Goal: Use online tool/utility: Use online tool/utility

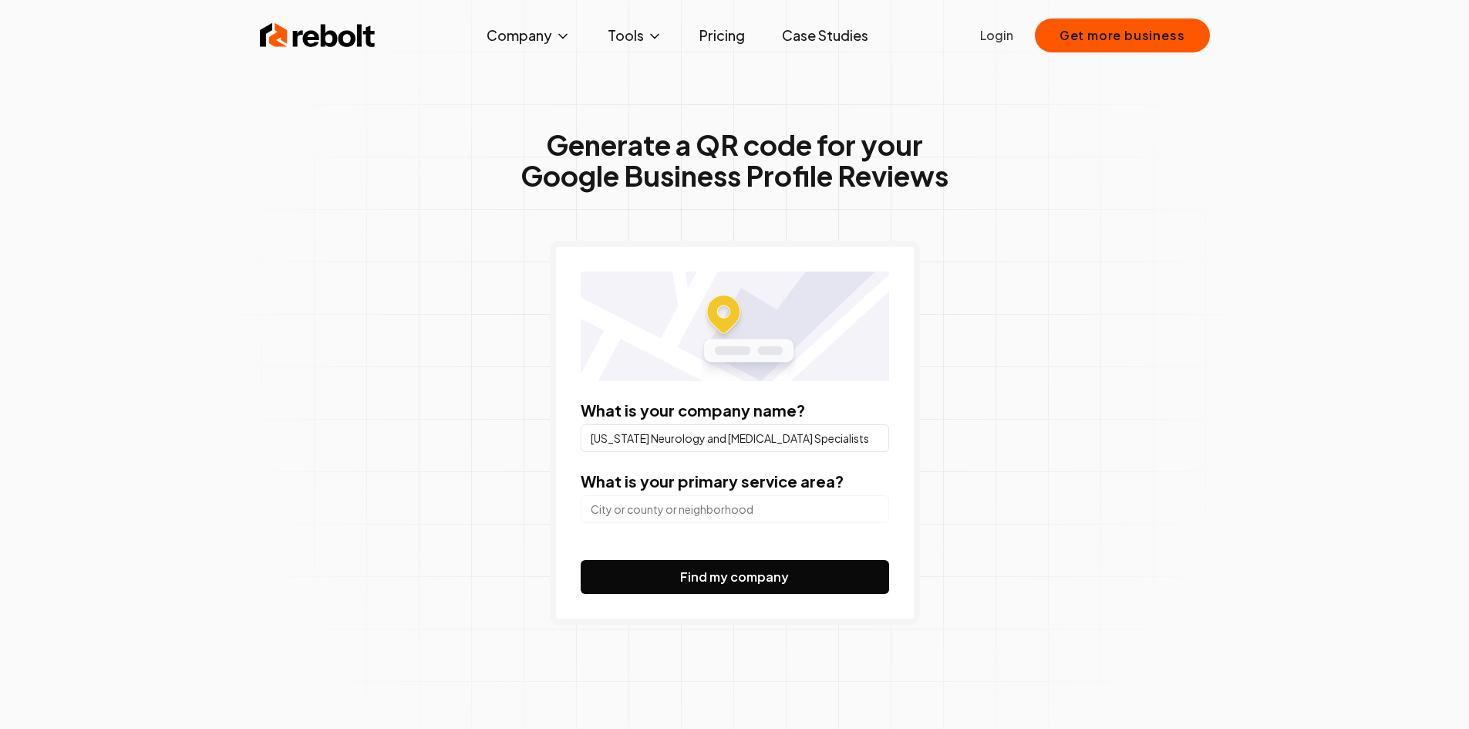
type input "[US_STATE] Neurology and [MEDICAL_DATA] Specialists"
click at [960, 496] on div "Generate a QR code for your Google Business Profile Reviews What is your compan…" at bounding box center [735, 408] width 790 height 730
click at [801, 511] on input "search" at bounding box center [735, 509] width 309 height 28
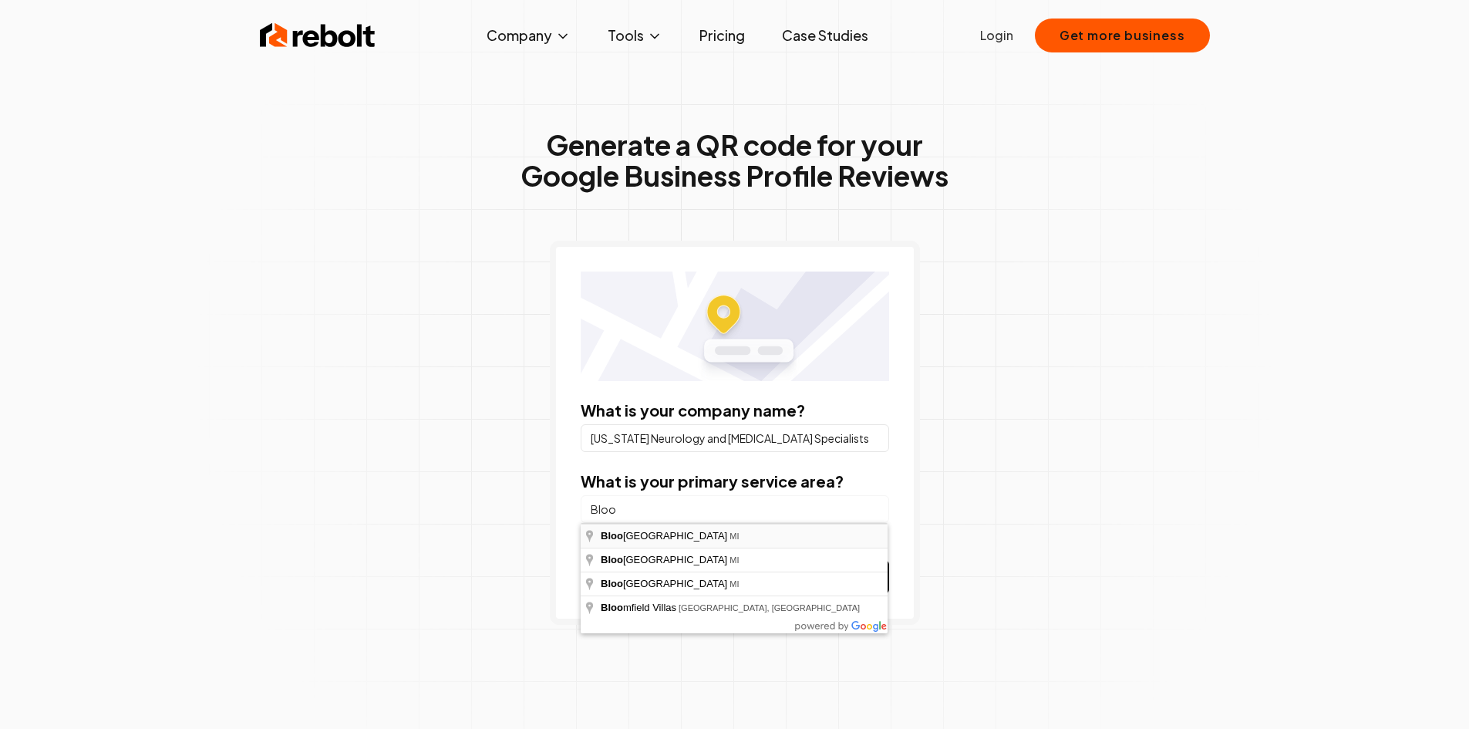
type input "[GEOGRAPHIC_DATA], [GEOGRAPHIC_DATA]"
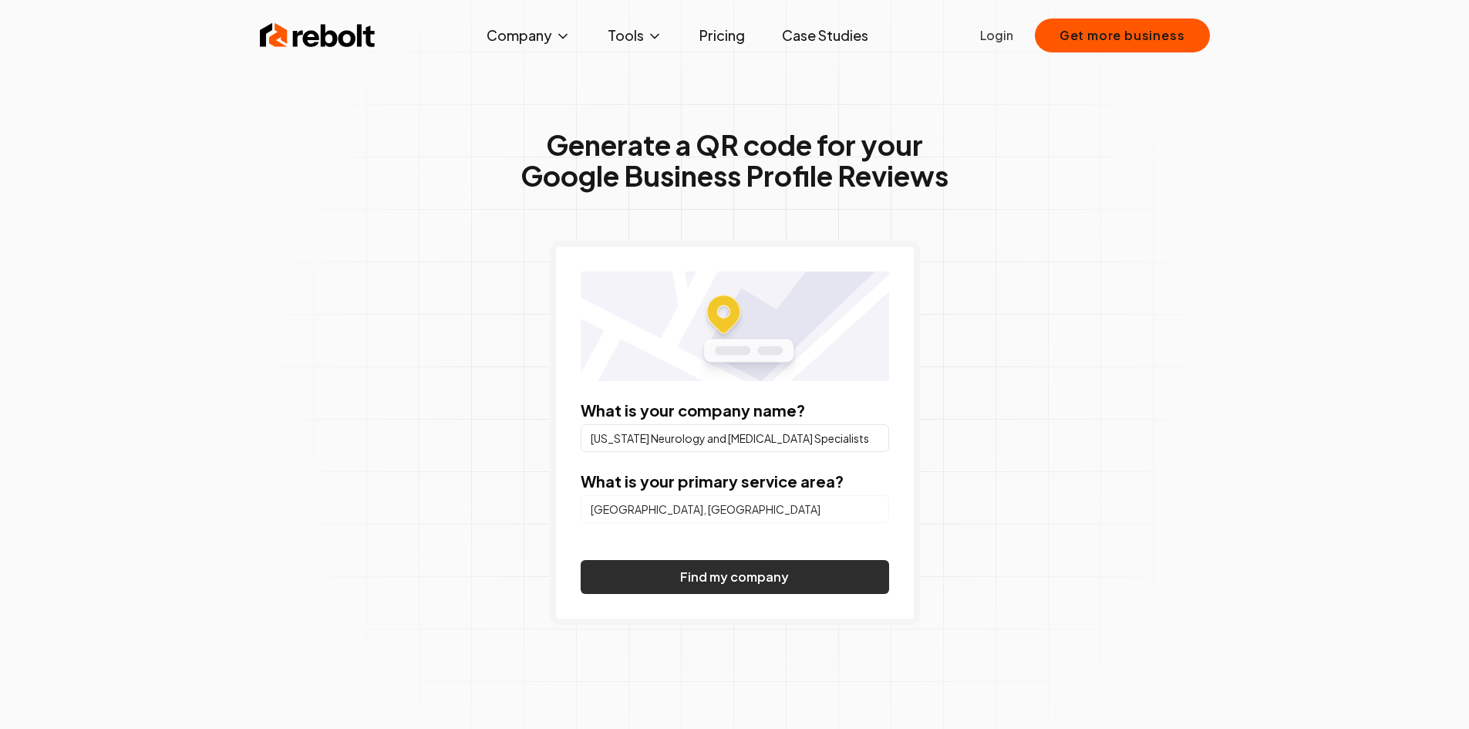
click at [796, 571] on button "Find my company" at bounding box center [735, 577] width 309 height 34
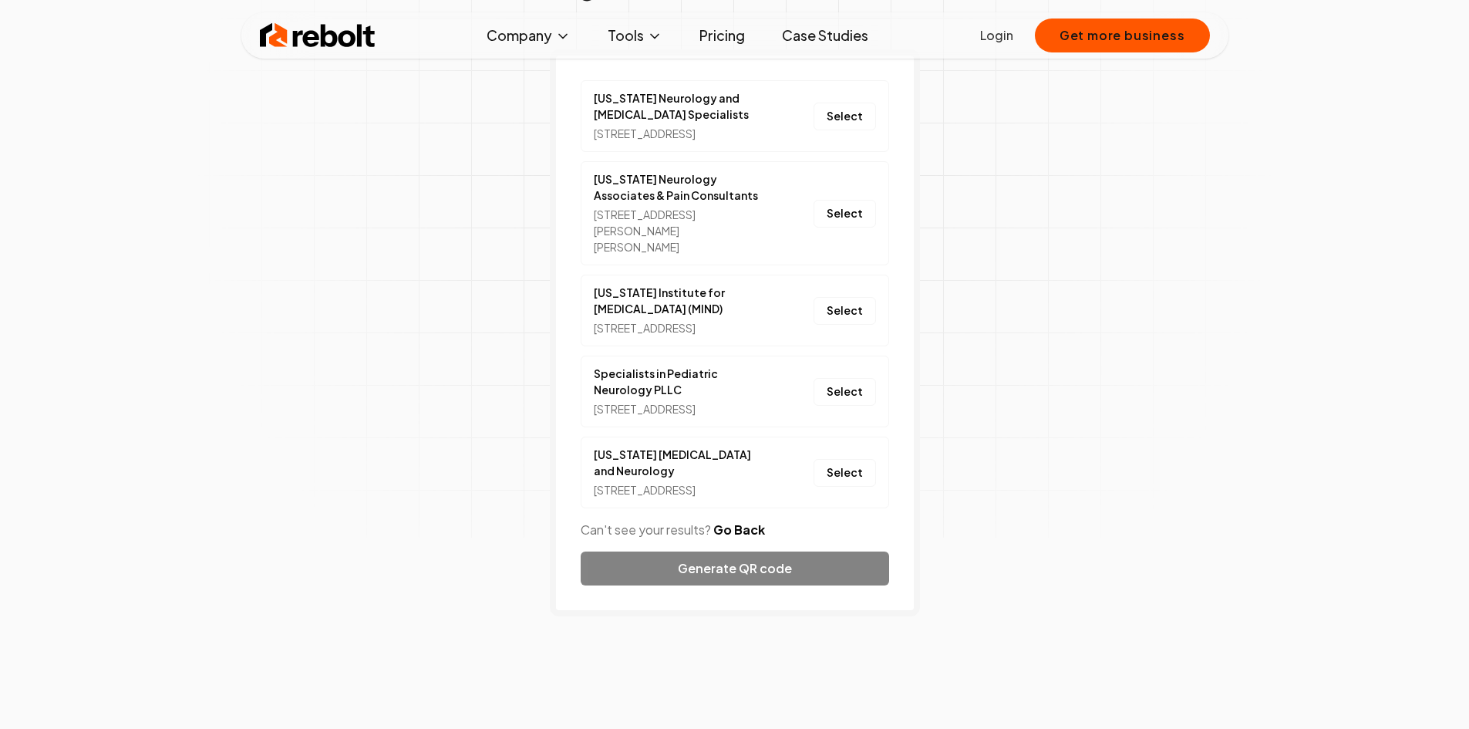
scroll to position [309, 0]
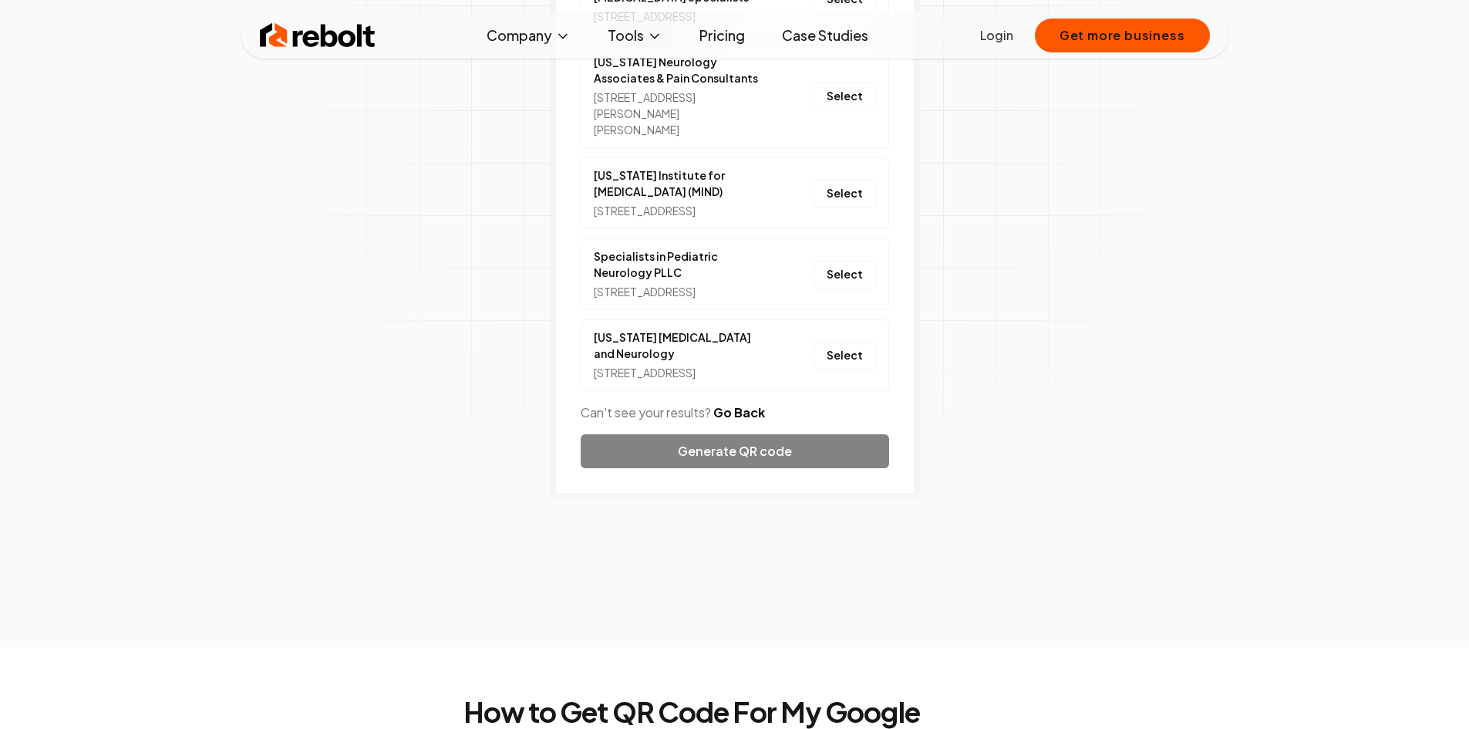
click at [746, 422] on button "Go Back" at bounding box center [739, 412] width 52 height 19
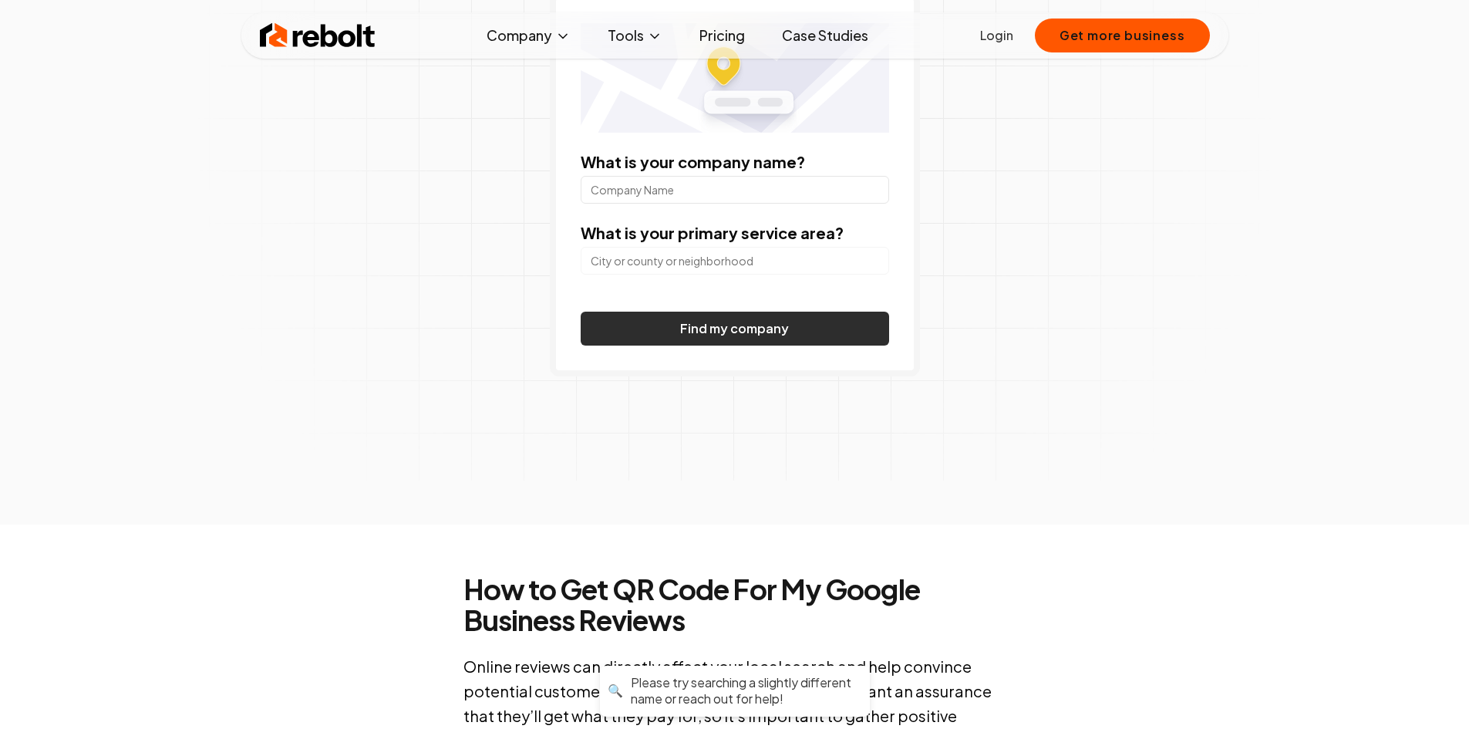
scroll to position [154, 0]
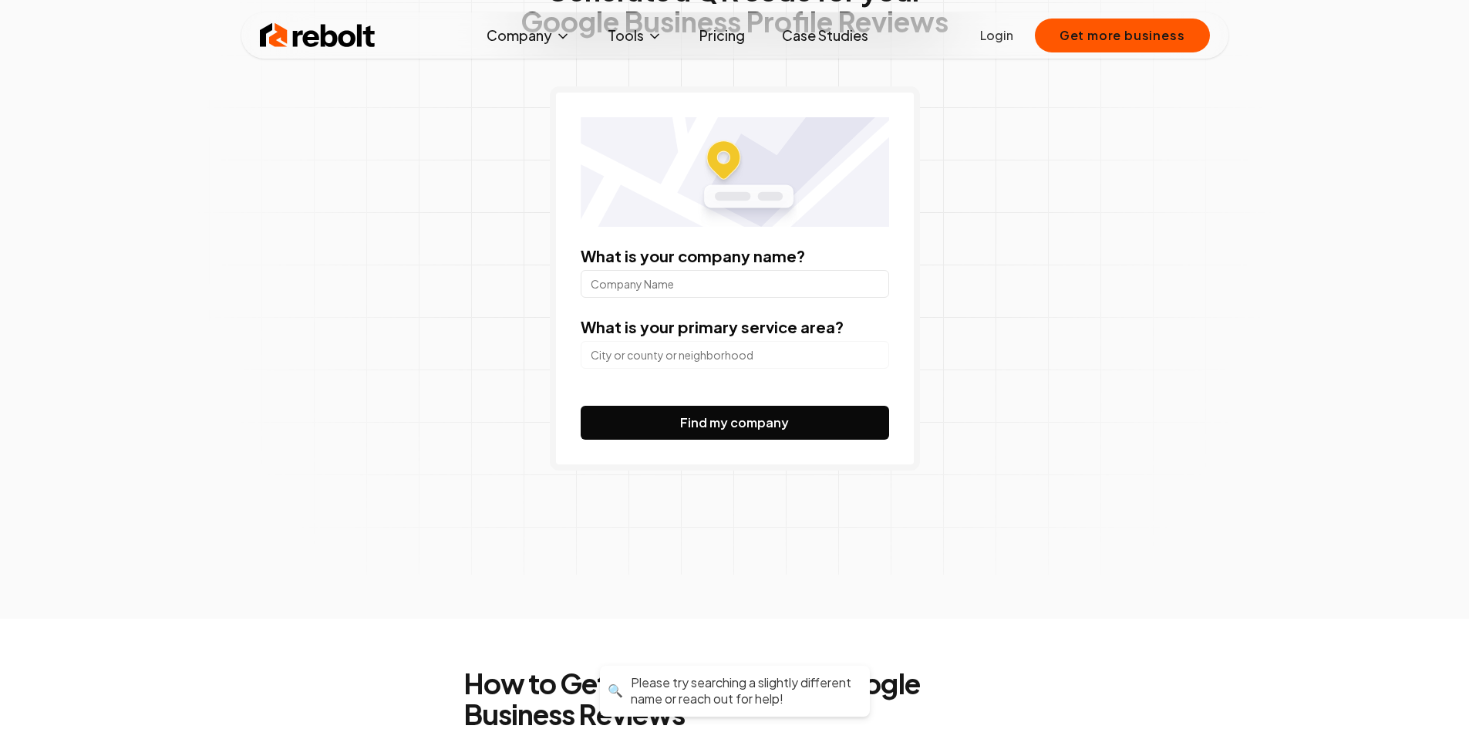
click at [730, 296] on input "What is your company name?" at bounding box center [735, 284] width 309 height 28
paste input "Dr. Basel Assaad Neurology Office"
type input "Dr. Basel Assaad Neurology Office"
click at [600, 366] on input "search" at bounding box center [735, 355] width 309 height 28
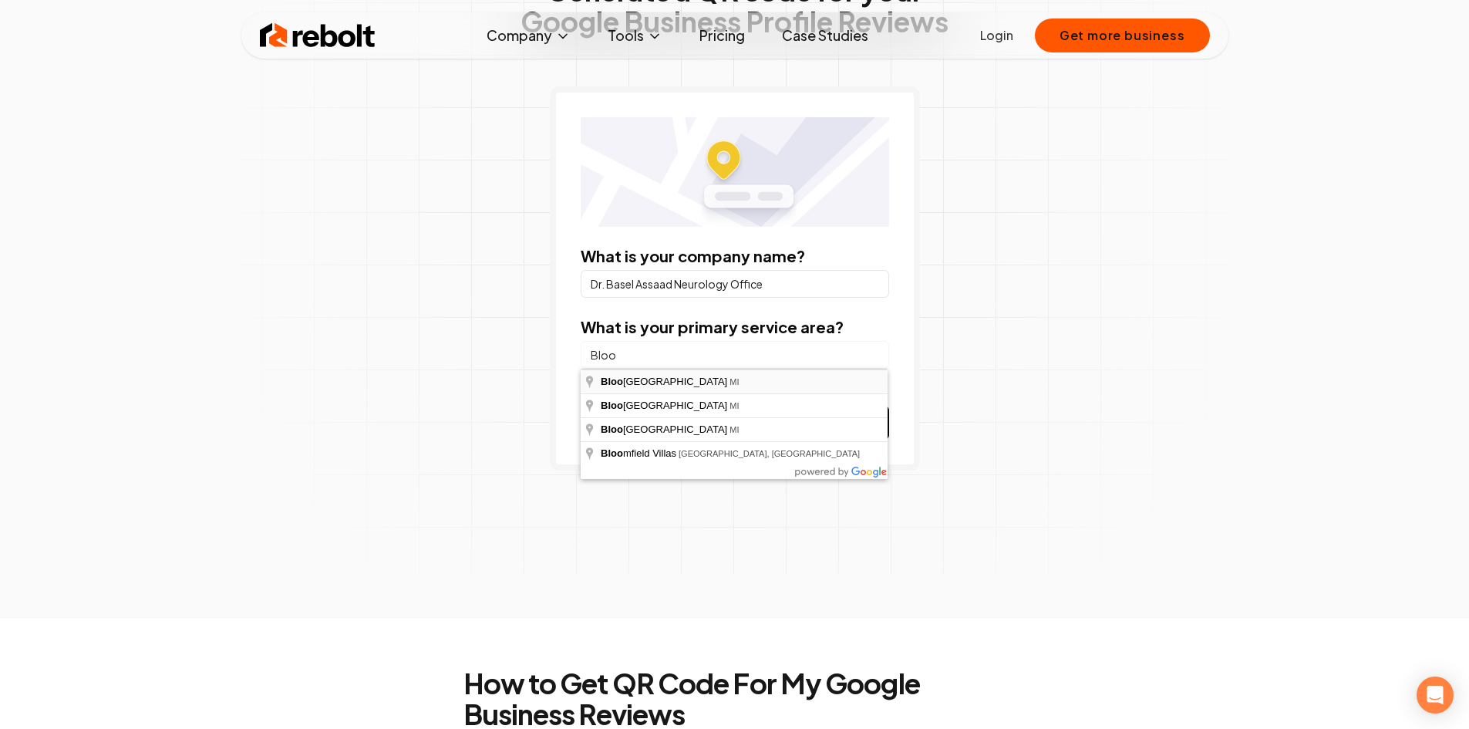
type input "[GEOGRAPHIC_DATA], [GEOGRAPHIC_DATA]"
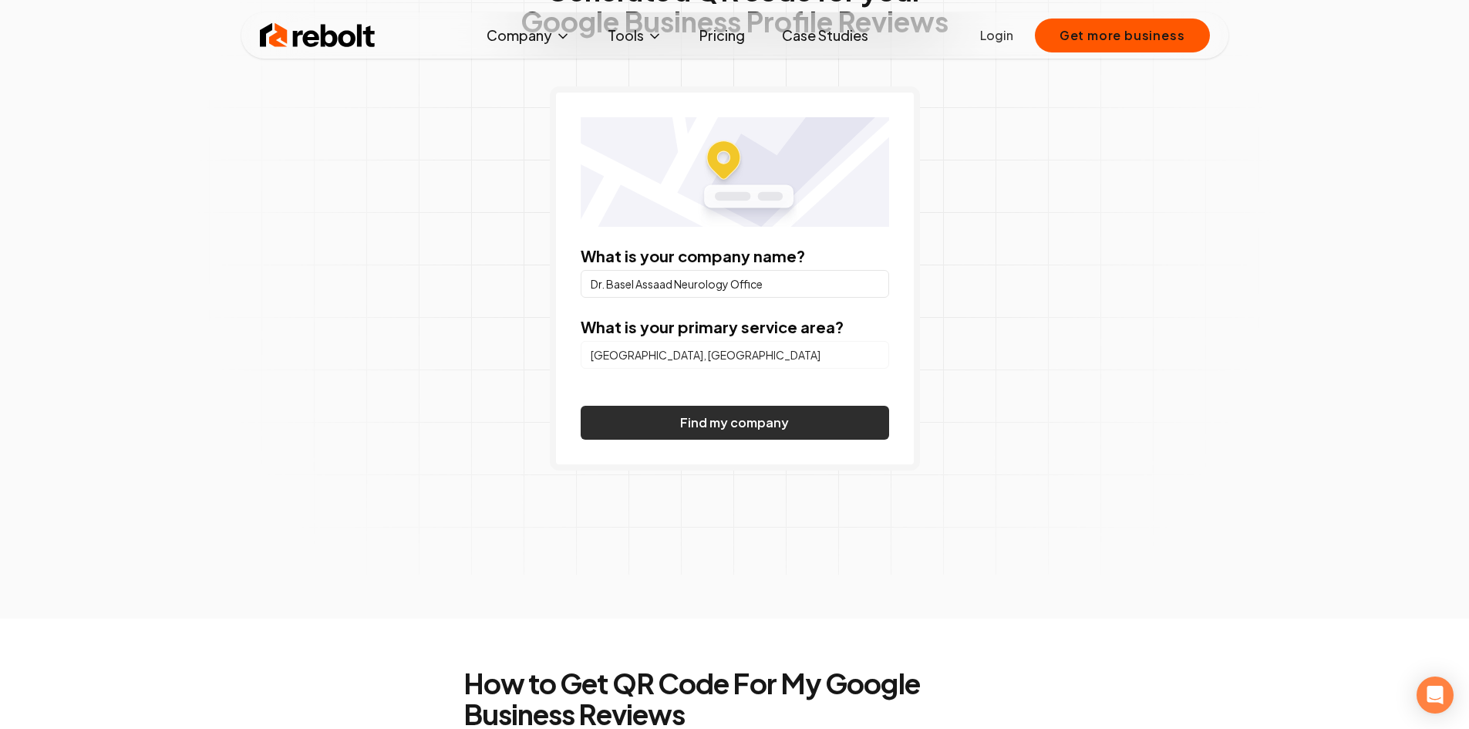
click at [674, 412] on button "Find my company" at bounding box center [735, 423] width 309 height 34
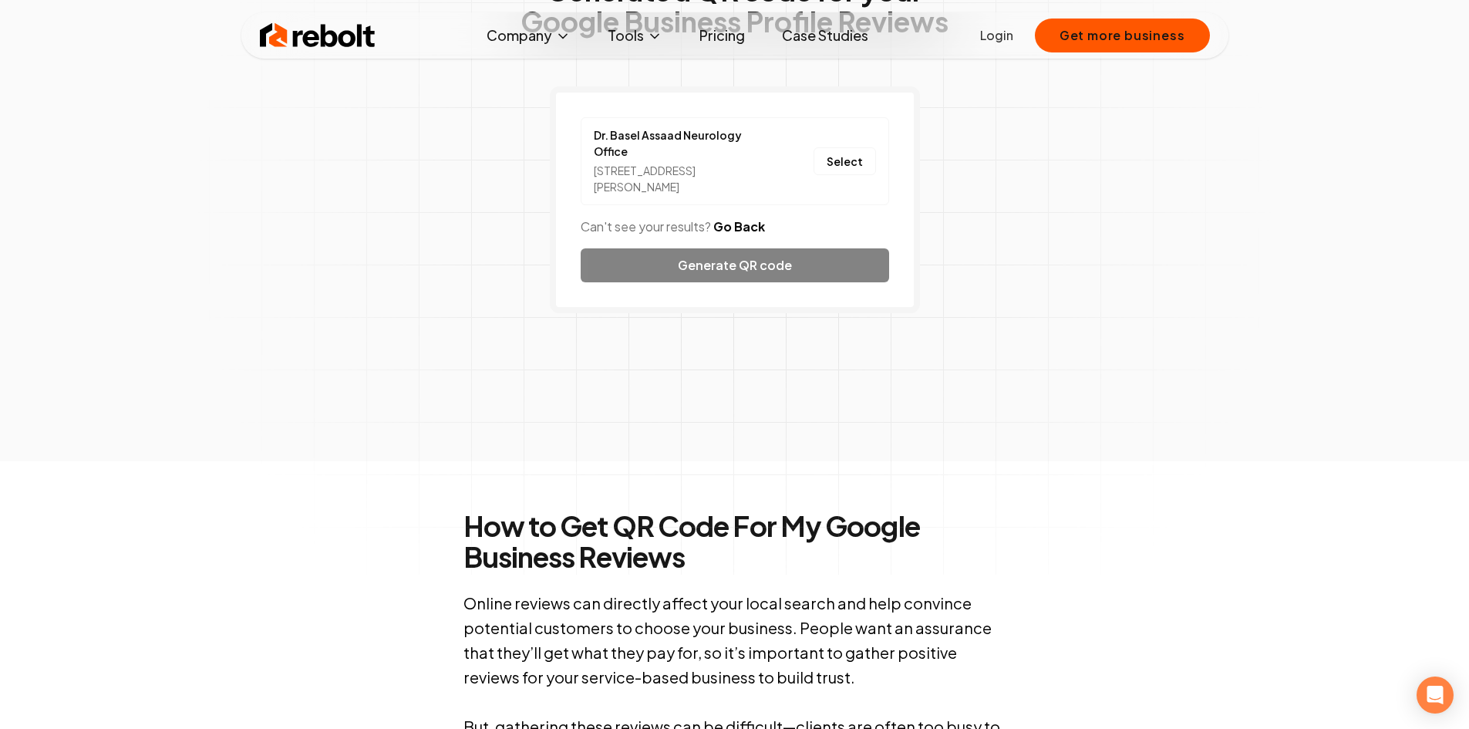
scroll to position [77, 0]
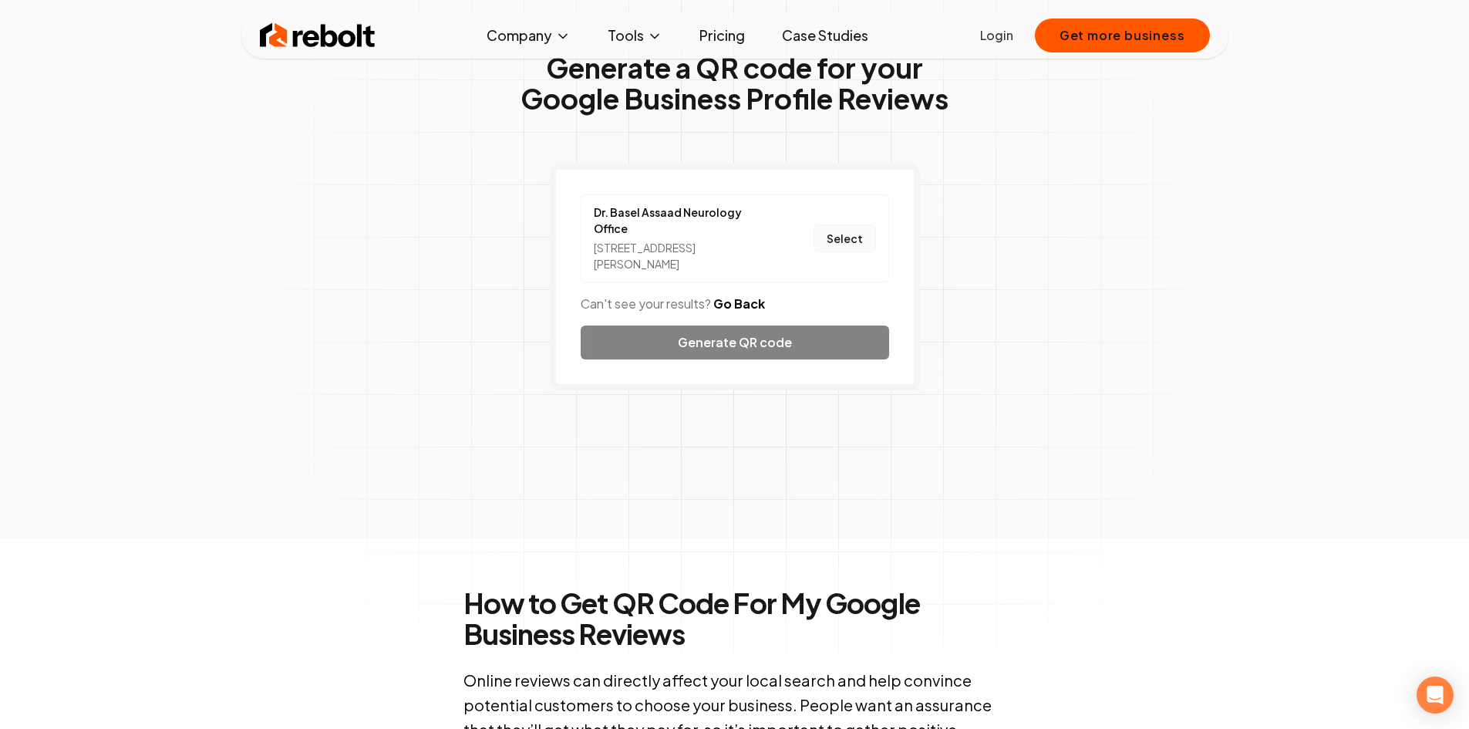
click at [845, 231] on button "Select" at bounding box center [845, 238] width 62 height 28
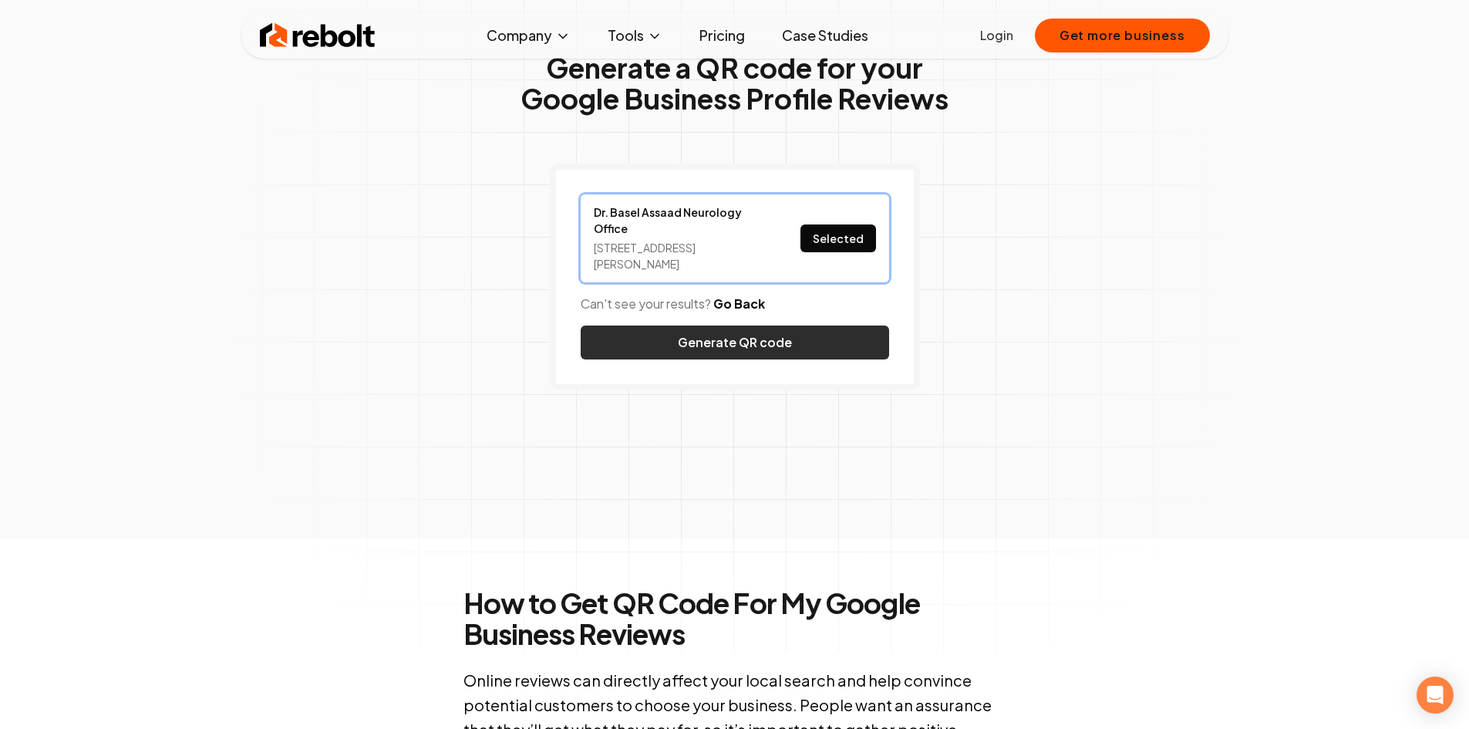
click at [824, 349] on button "Generate QR code" at bounding box center [735, 342] width 309 height 34
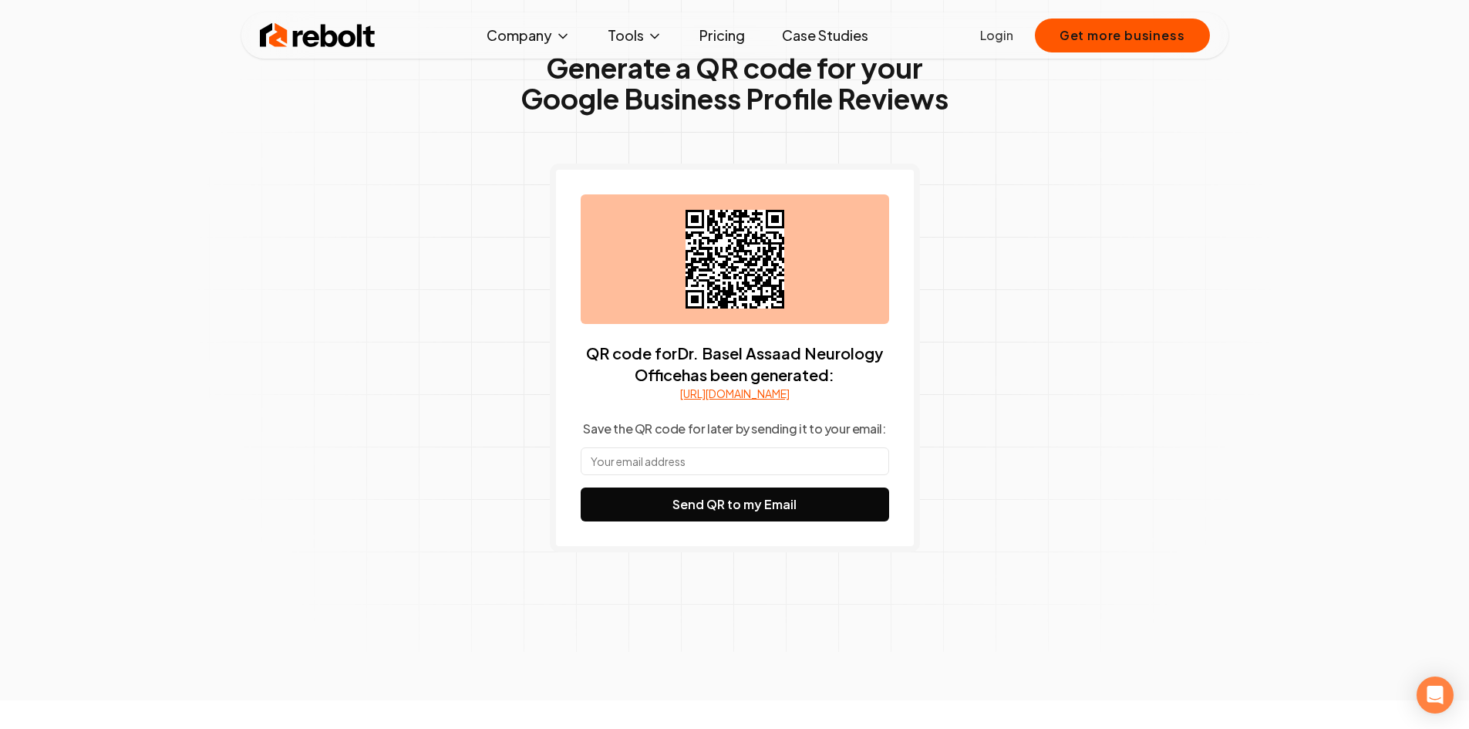
scroll to position [0, 0]
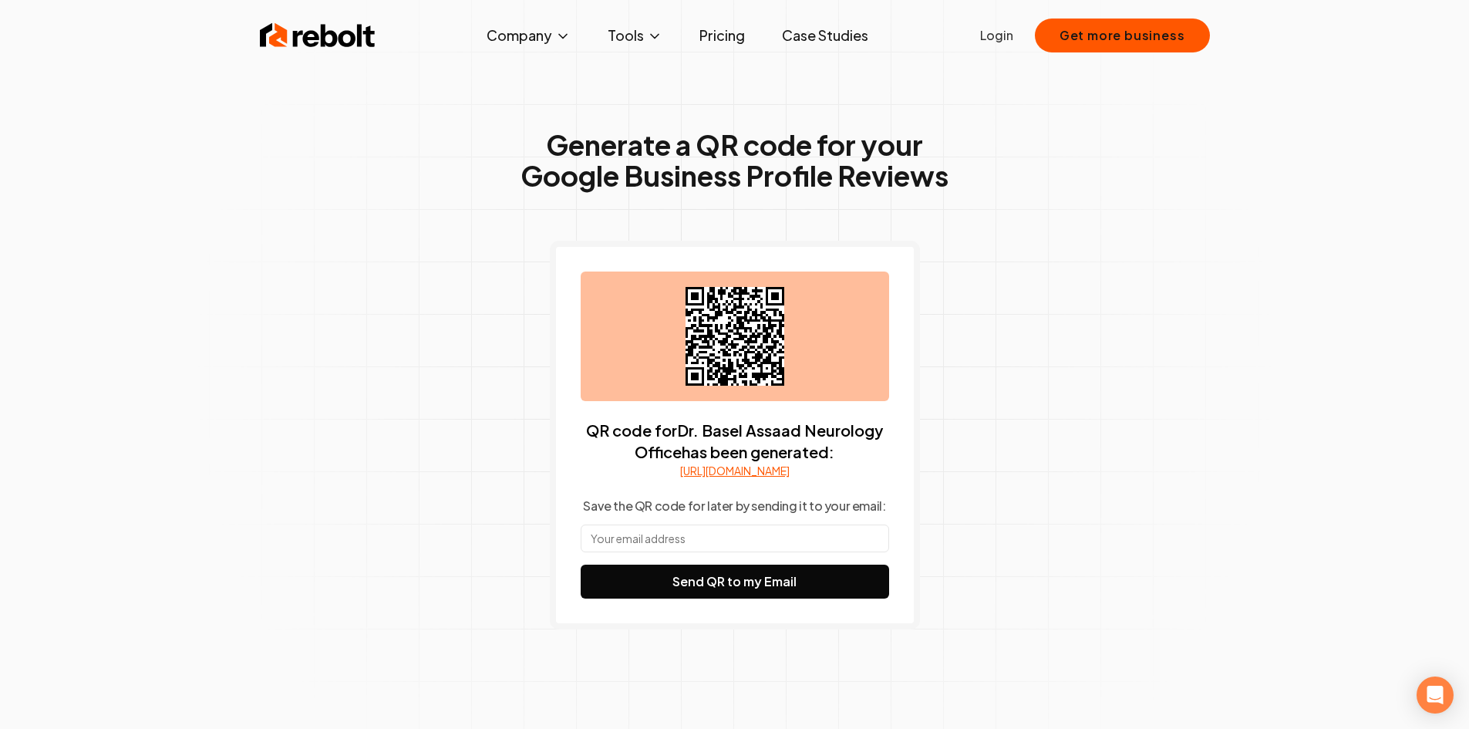
click at [805, 352] on div at bounding box center [735, 337] width 309 height 130
click at [764, 353] on icon at bounding box center [735, 336] width 99 height 99
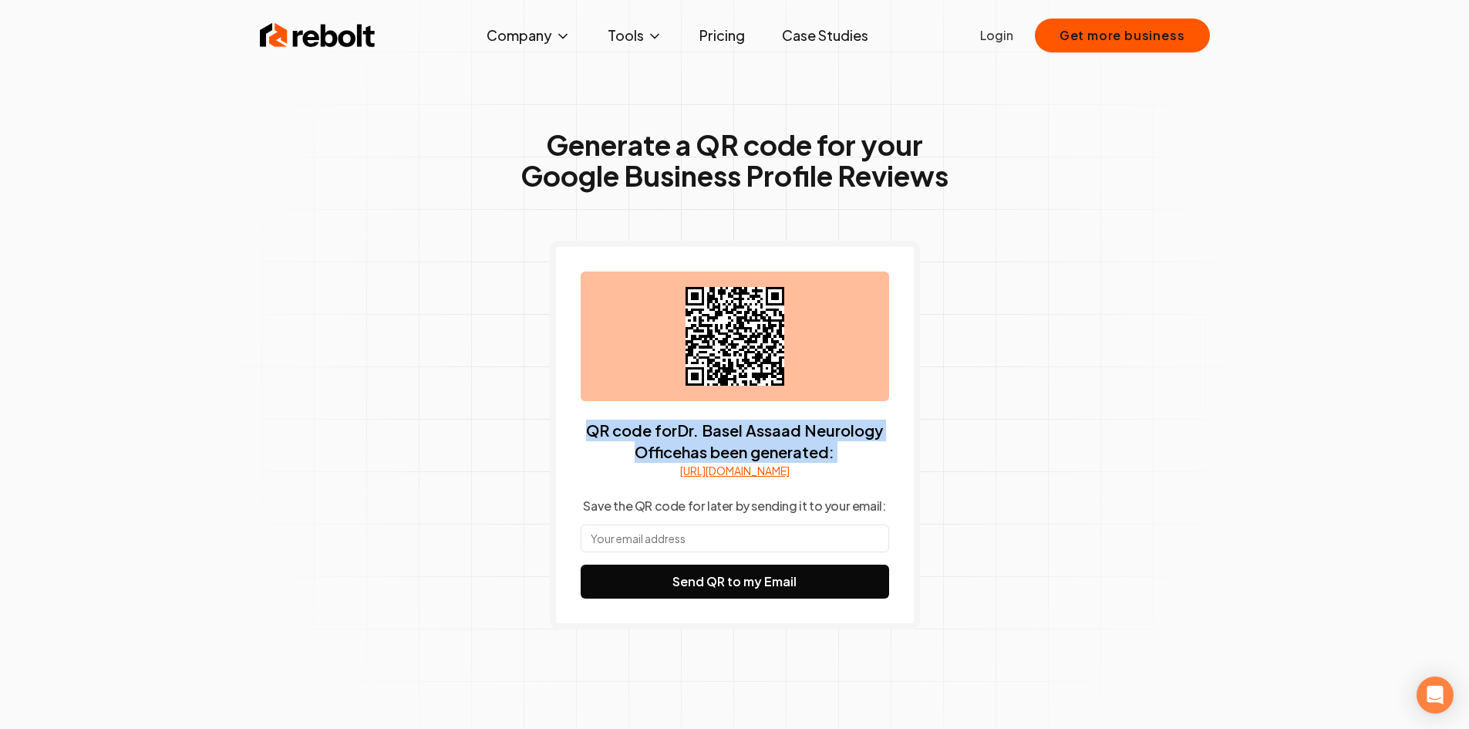
click at [764, 353] on icon at bounding box center [735, 336] width 99 height 99
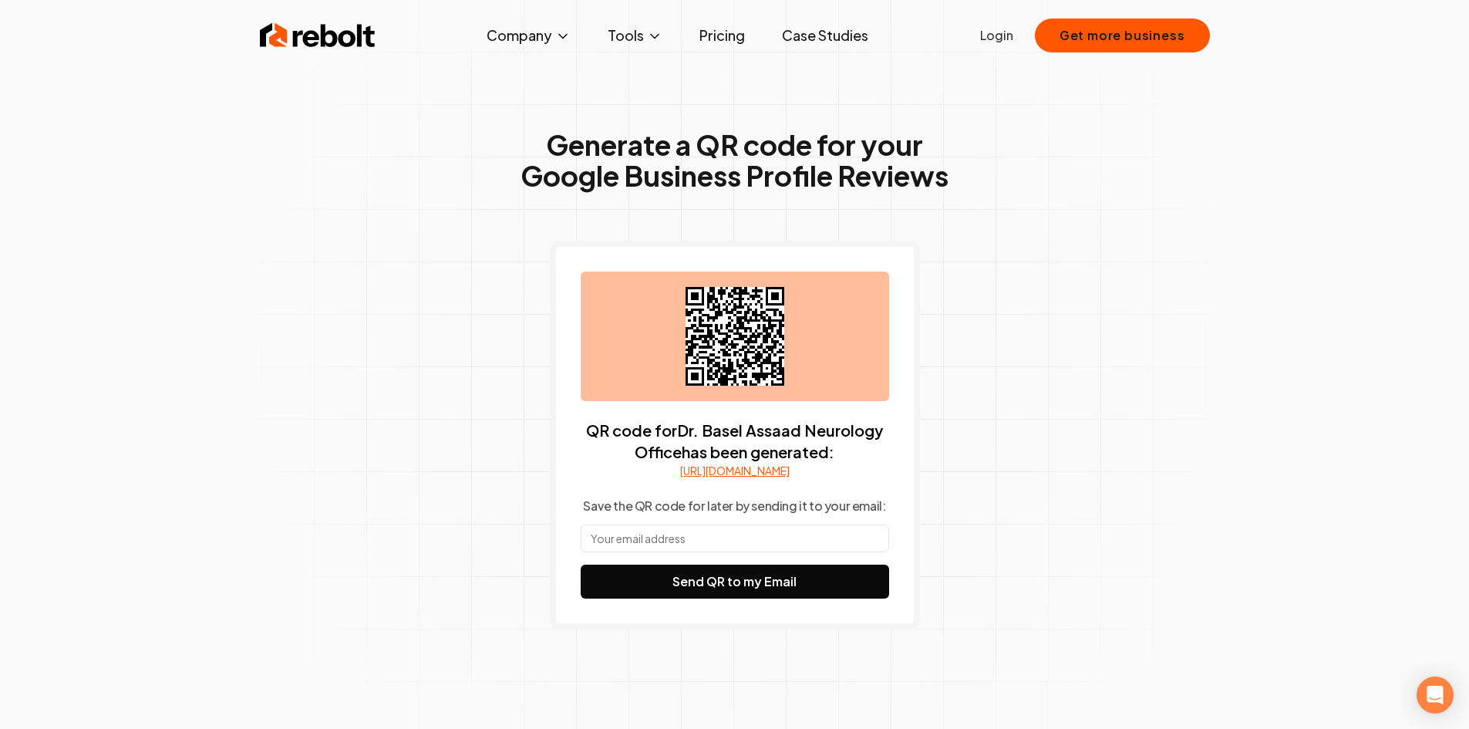
click at [1010, 370] on div "Generate a QR code for your Google Business Profile Reviews QR code for Dr. Bas…" at bounding box center [735, 410] width 790 height 734
click at [723, 477] on link "[URL][DOMAIN_NAME]" at bounding box center [735, 470] width 110 height 15
click at [770, 321] on icon at bounding box center [735, 336] width 99 height 99
click at [769, 321] on icon at bounding box center [735, 336] width 99 height 99
click at [1142, 328] on div "Generate a QR code for your Google Business Profile Reviews QR code for Dr. Bas…" at bounding box center [734, 388] width 1469 height 777
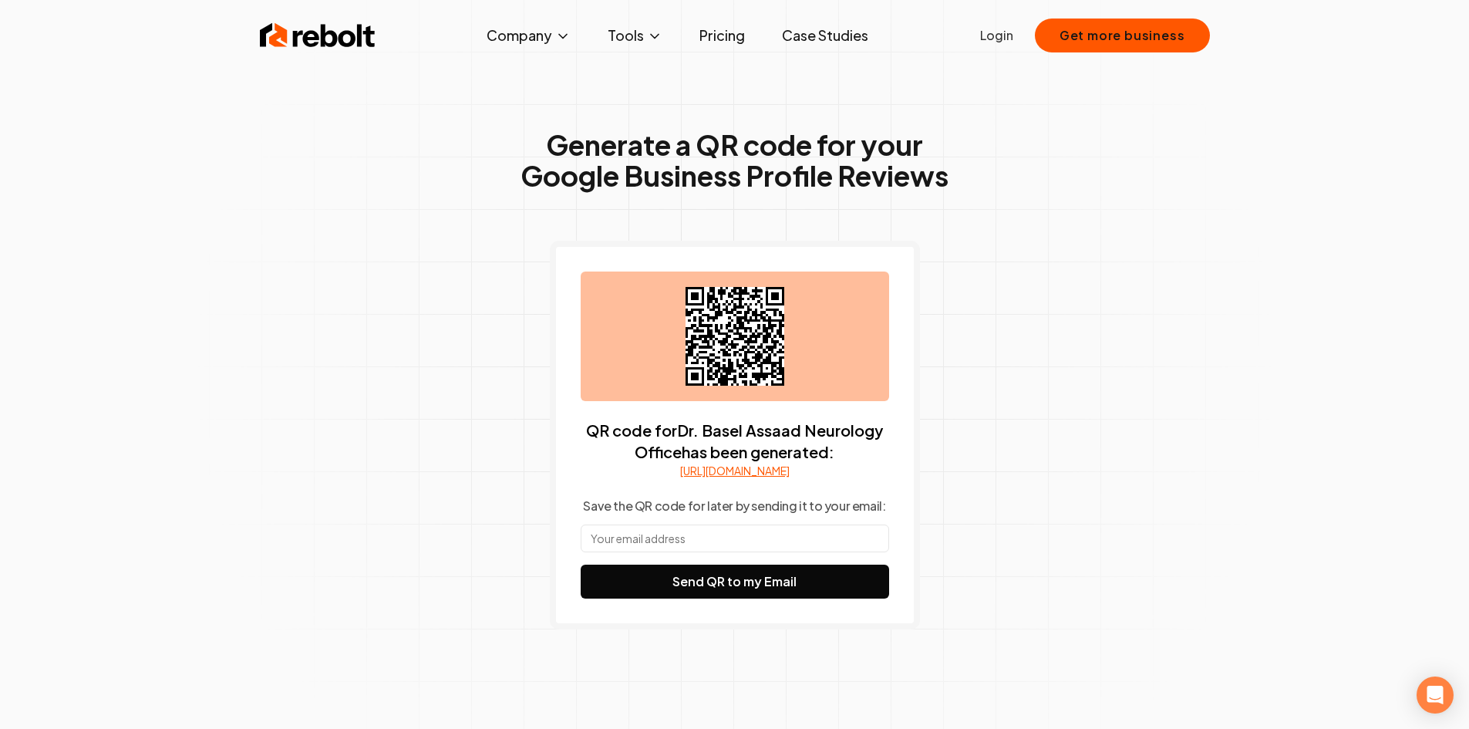
click at [939, 340] on div "Generate a QR code for your Google Business Profile Reviews QR code for Dr. Bas…" at bounding box center [735, 410] width 790 height 734
click at [1235, 434] on div "Generate a QR code for your Google Business Profile Reviews QR code for Dr. Bas…" at bounding box center [734, 388] width 1469 height 777
